Goal: Task Accomplishment & Management: Manage account settings

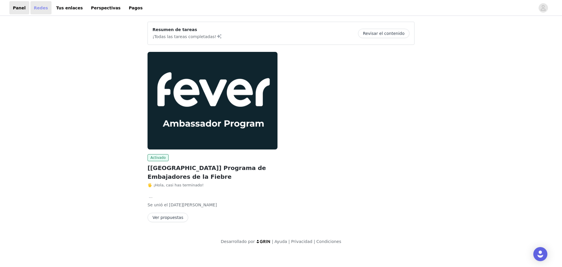
click at [37, 8] on font "Redes" at bounding box center [41, 7] width 14 height 5
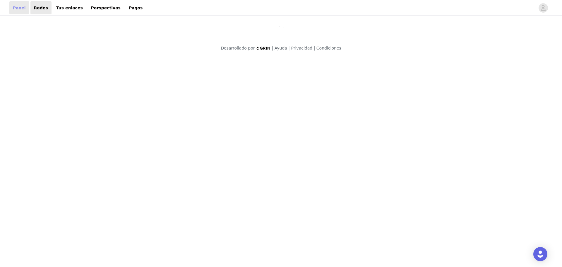
click at [20, 8] on font "Panel" at bounding box center [19, 7] width 13 height 5
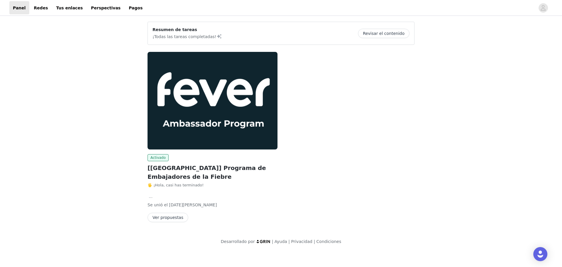
click at [175, 219] on button "Ver propuestas" at bounding box center [168, 217] width 41 height 9
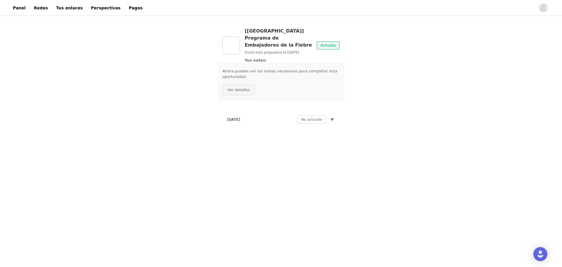
click at [232, 88] on font "Ver detalles" at bounding box center [238, 90] width 23 height 4
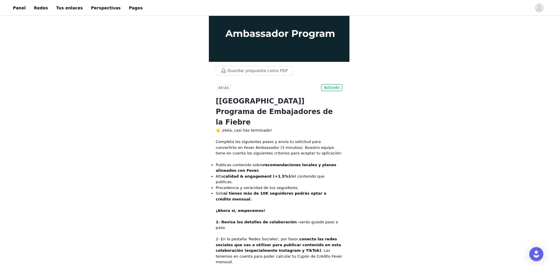
scroll to position [59, 0]
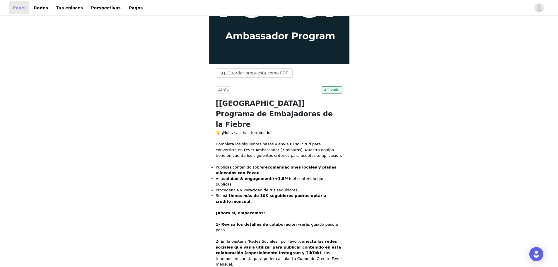
click at [21, 11] on link "Panel" at bounding box center [19, 7] width 20 height 13
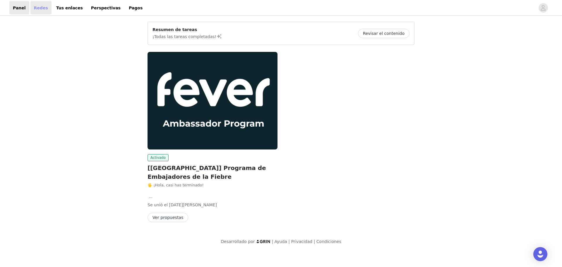
click at [31, 11] on link "Redes" at bounding box center [40, 7] width 21 height 13
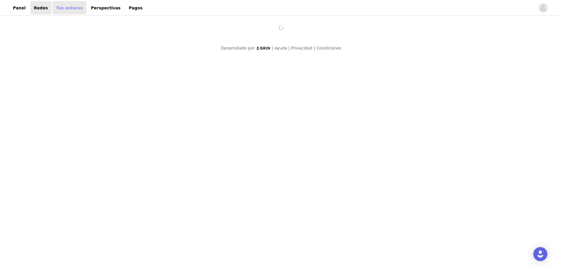
click at [56, 10] on font "Tus enlaces" at bounding box center [69, 7] width 27 height 5
select select "12"
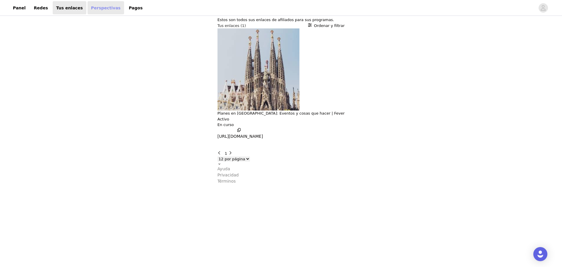
click at [91, 5] on font "Perspectivas" at bounding box center [106, 8] width 30 height 6
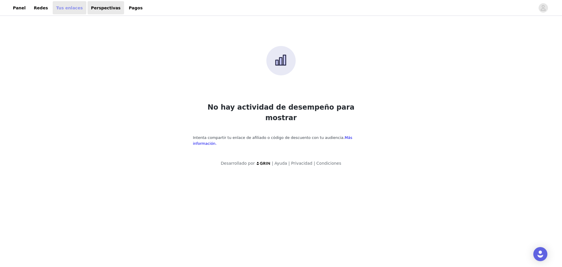
click at [56, 6] on font "Tus enlaces" at bounding box center [69, 7] width 27 height 5
select select "12"
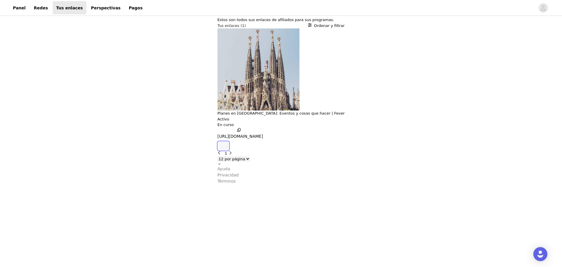
click at [223, 146] on icon "button" at bounding box center [223, 146] width 0 height 0
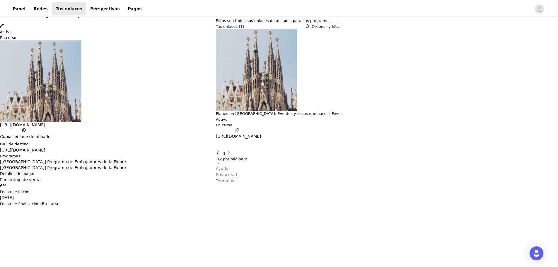
scroll to position [56, 0]
click at [4, 5] on icon "Cerca" at bounding box center [2, 3] width 4 height 4
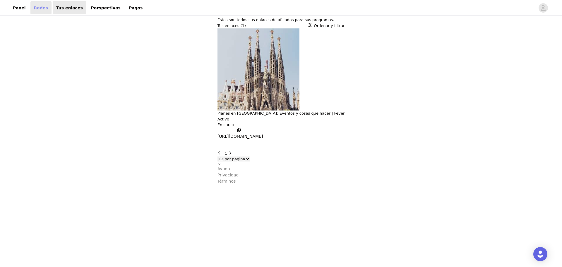
click at [34, 6] on font "Redes" at bounding box center [41, 7] width 14 height 5
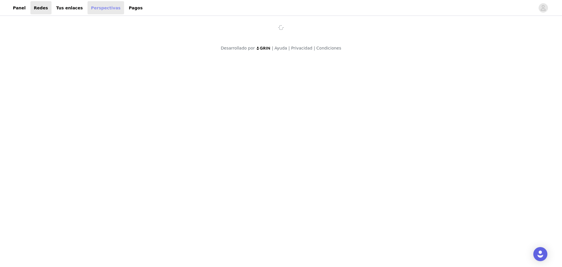
click at [91, 10] on font "Perspectivas" at bounding box center [106, 7] width 30 height 5
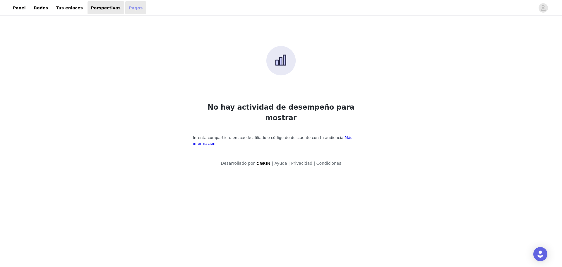
click at [129, 11] on font "Pagos" at bounding box center [136, 8] width 14 height 6
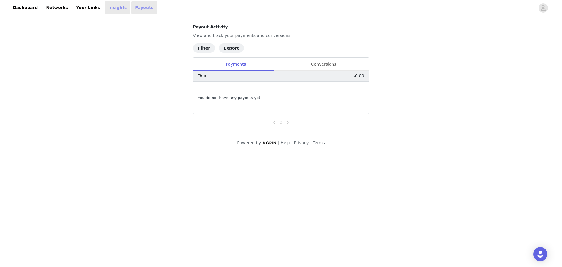
click at [105, 11] on link "Insights" at bounding box center [117, 7] width 25 height 13
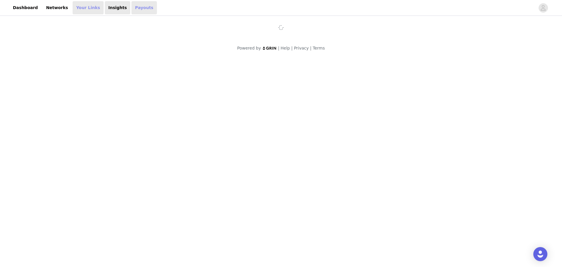
click at [78, 11] on link "Your Links" at bounding box center [88, 7] width 31 height 13
select select "12"
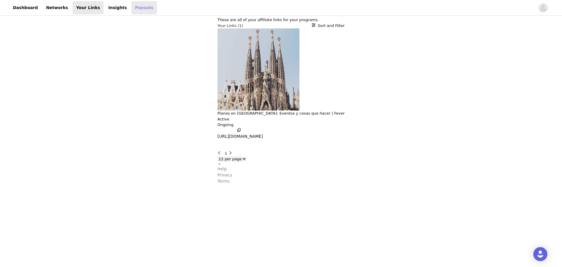
drag, startPoint x: 5, startPoint y: 0, endPoint x: 12, endPoint y: 38, distance: 38.8
click at [218, 38] on div "These are all of your affiliate links for your programs. Your Links (1) Sort an…" at bounding box center [281, 100] width 127 height 167
click at [28, 5] on link "Dashboard" at bounding box center [25, 7] width 32 height 13
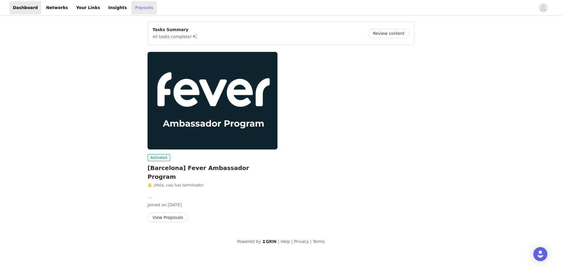
click at [193, 28] on p "Tasks Summary" at bounding box center [175, 30] width 45 height 6
click at [406, 31] on button "Review content" at bounding box center [389, 33] width 42 height 9
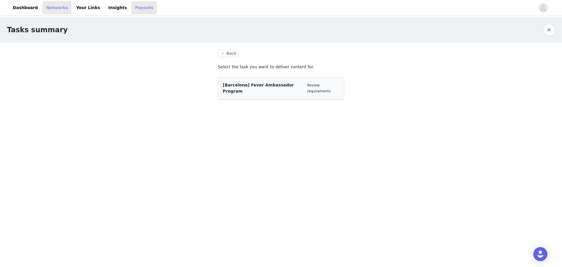
click at [42, 7] on link "Networks" at bounding box center [56, 7] width 29 height 13
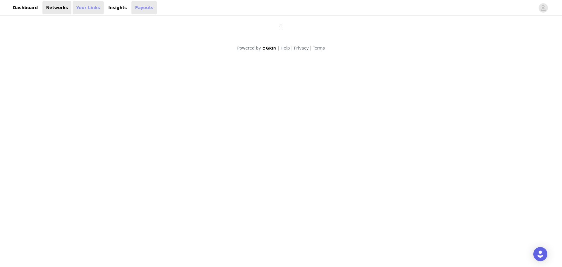
click at [83, 13] on link "Your Links" at bounding box center [88, 7] width 31 height 13
select select "12"
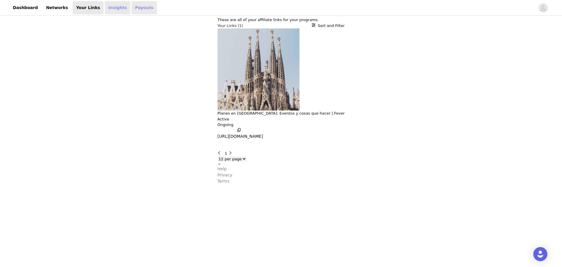
click at [105, 8] on link "Insights" at bounding box center [117, 7] width 25 height 13
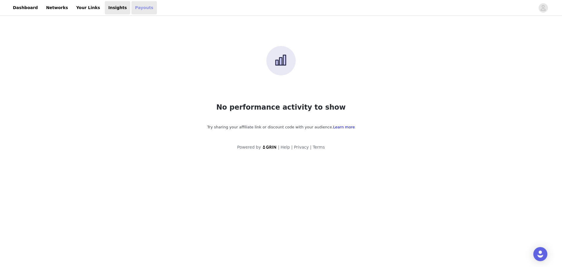
click at [131, 8] on link "Payouts" at bounding box center [143, 7] width 25 height 13
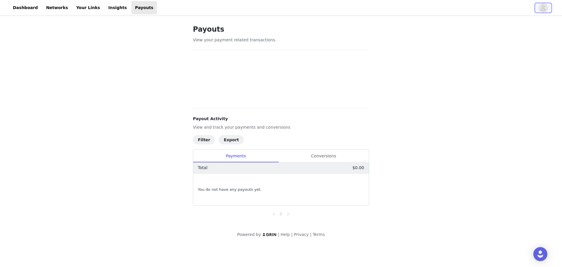
click at [546, 6] on icon "avatar" at bounding box center [543, 7] width 6 height 9
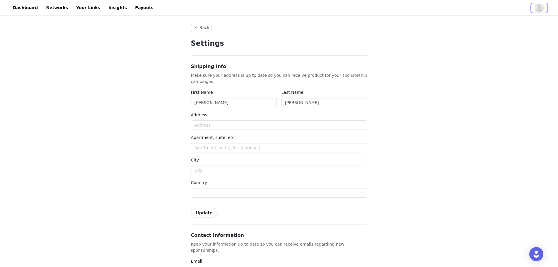
type input "+1 ([GEOGRAPHIC_DATA])"
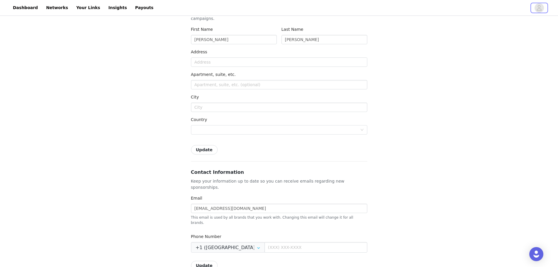
scroll to position [29, 0]
